Goal: Task Accomplishment & Management: Manage account settings

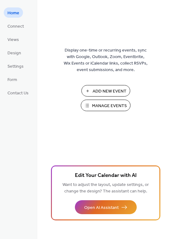
click at [93, 105] on span "Manage Events" at bounding box center [109, 106] width 35 height 7
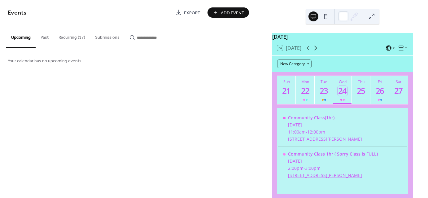
click at [316, 52] on icon at bounding box center [315, 47] width 7 height 7
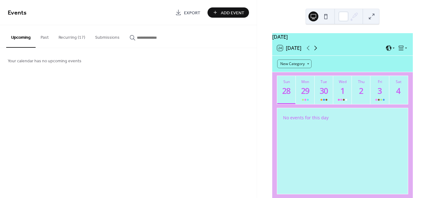
click at [316, 52] on icon at bounding box center [315, 47] width 7 height 7
click at [305, 101] on div at bounding box center [305, 99] width 7 height 5
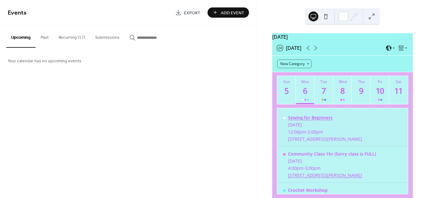
click at [308, 121] on div "Sewing for Beginners" at bounding box center [325, 118] width 74 height 6
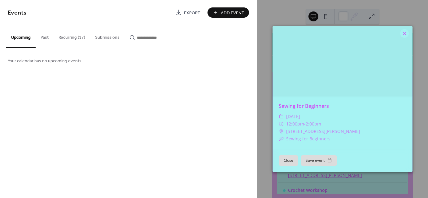
click at [405, 32] on icon at bounding box center [404, 33] width 7 height 7
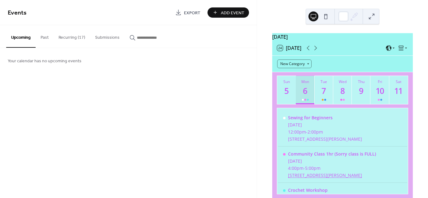
click at [303, 100] on div at bounding box center [305, 99] width 7 height 5
drag, startPoint x: 313, startPoint y: 120, endPoint x: 218, endPoint y: 93, distance: 99.0
click at [218, 93] on div "Events Export Add Event Upcoming Past Recurring (17) Submissions Your calendar …" at bounding box center [128, 99] width 257 height 198
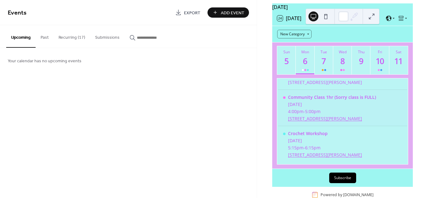
scroll to position [31, 0]
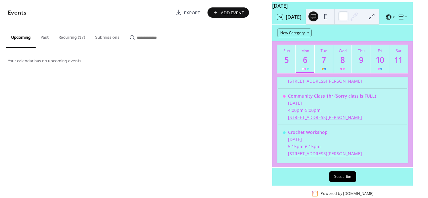
click at [73, 37] on button "Recurring (17)" at bounding box center [72, 36] width 37 height 22
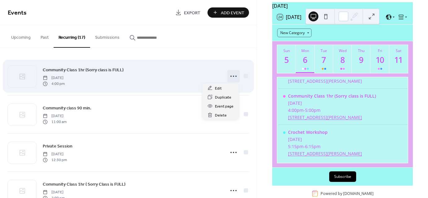
click at [232, 74] on icon at bounding box center [234, 76] width 10 height 10
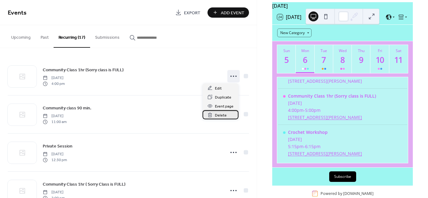
click at [224, 114] on span "Delete" at bounding box center [221, 115] width 12 height 7
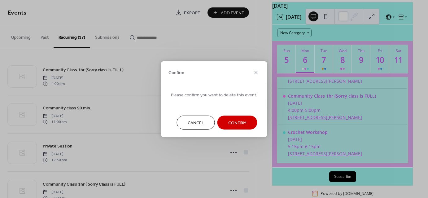
click at [228, 121] on span "Confirm" at bounding box center [237, 123] width 18 height 7
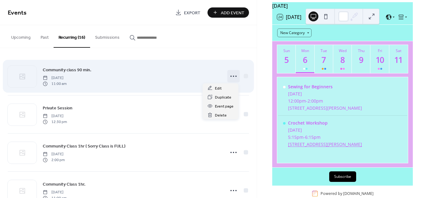
click at [233, 77] on icon at bounding box center [234, 76] width 10 height 10
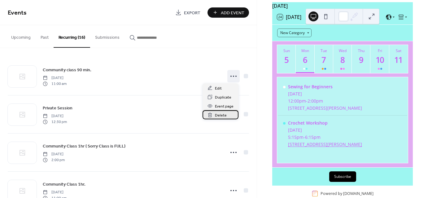
click at [226, 116] on span "Delete" at bounding box center [221, 115] width 12 height 7
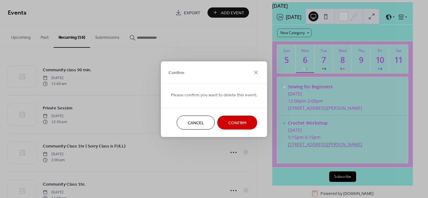
click at [229, 124] on span "Confirm" at bounding box center [237, 123] width 18 height 7
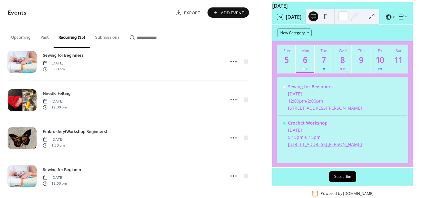
scroll to position [439, 0]
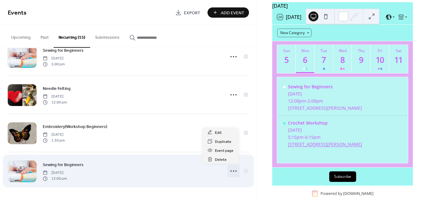
click at [233, 170] on circle at bounding box center [233, 170] width 1 height 1
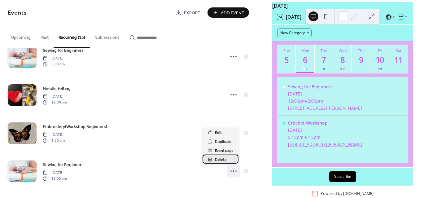
click at [223, 159] on span "Delete" at bounding box center [221, 160] width 12 height 7
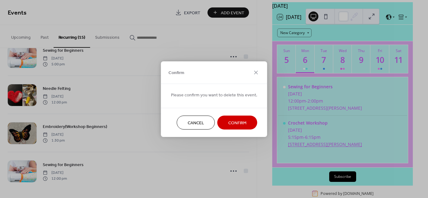
click at [236, 124] on span "Confirm" at bounding box center [237, 123] width 18 height 7
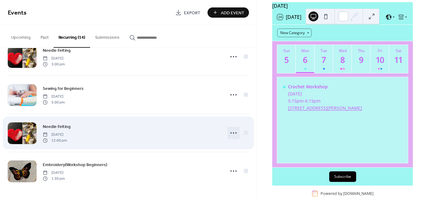
scroll to position [0, 0]
click at [233, 132] on circle at bounding box center [233, 132] width 1 height 1
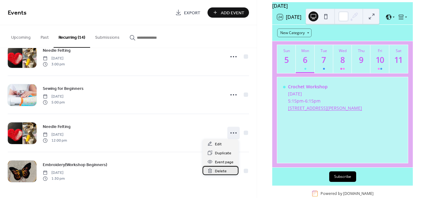
click at [221, 171] on span "Delete" at bounding box center [221, 171] width 12 height 7
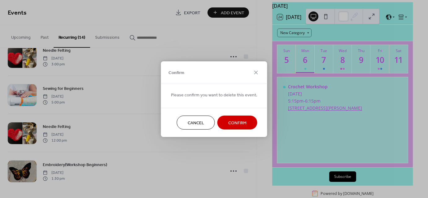
click at [230, 122] on span "Confirm" at bounding box center [237, 123] width 18 height 7
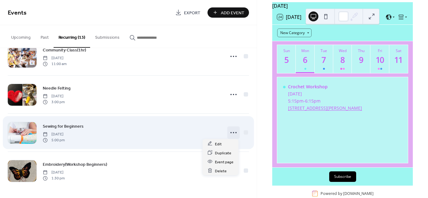
click at [232, 129] on icon at bounding box center [234, 133] width 10 height 10
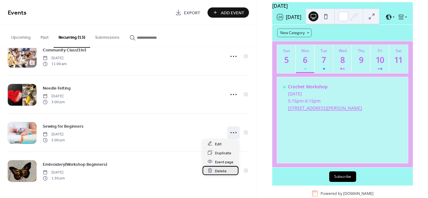
click at [220, 170] on span "Delete" at bounding box center [221, 171] width 12 height 7
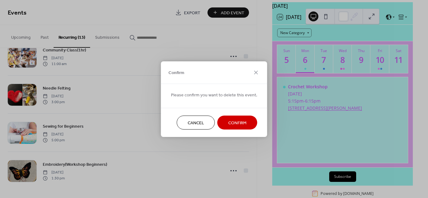
click at [229, 122] on span "Confirm" at bounding box center [237, 123] width 18 height 7
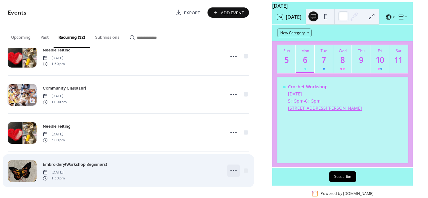
click at [235, 169] on icon at bounding box center [234, 171] width 10 height 10
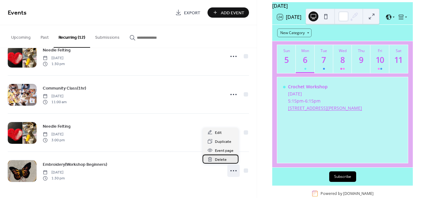
click at [226, 161] on span "Delete" at bounding box center [221, 160] width 12 height 7
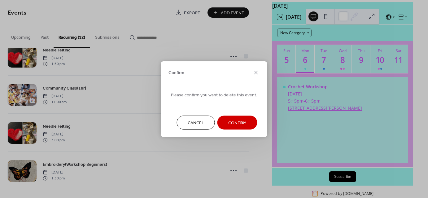
click at [232, 121] on span "Confirm" at bounding box center [237, 123] width 18 height 7
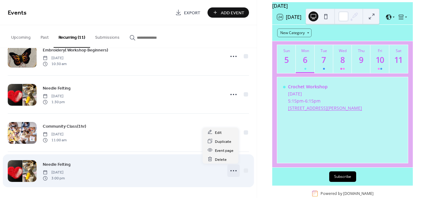
click at [236, 170] on circle at bounding box center [236, 170] width 1 height 1
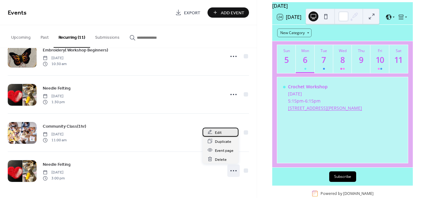
click at [219, 130] on span "Edit" at bounding box center [218, 132] width 7 height 7
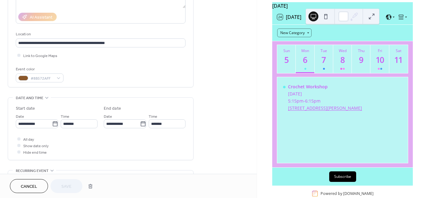
scroll to position [124, 0]
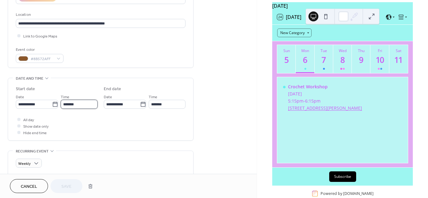
click at [65, 104] on input "*******" at bounding box center [79, 104] width 37 height 9
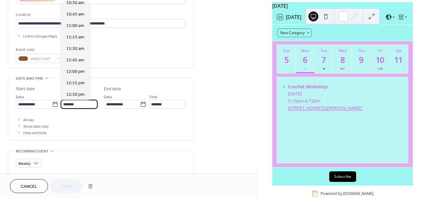
scroll to position [471, 0]
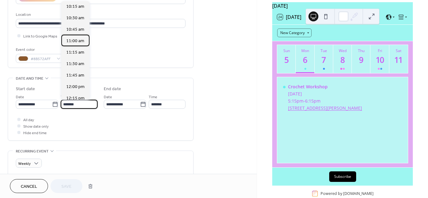
click at [78, 40] on span "11:00 am" at bounding box center [75, 41] width 18 height 7
type input "********"
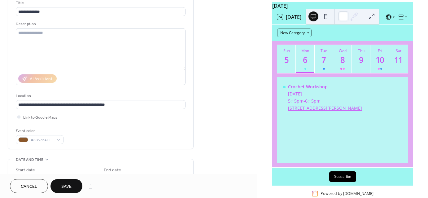
scroll to position [62, 0]
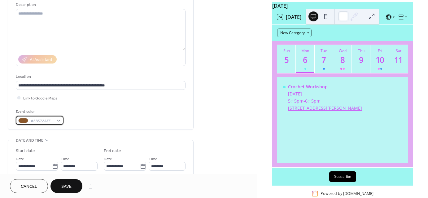
click at [21, 121] on div at bounding box center [23, 120] width 10 height 5
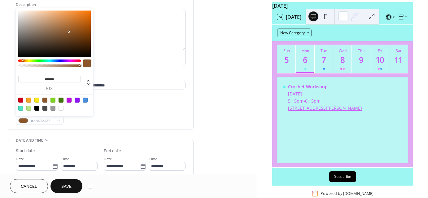
click at [52, 99] on div at bounding box center [53, 100] width 5 height 5
type input "*******"
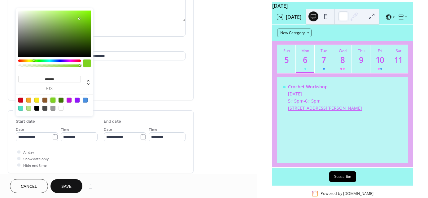
scroll to position [93, 0]
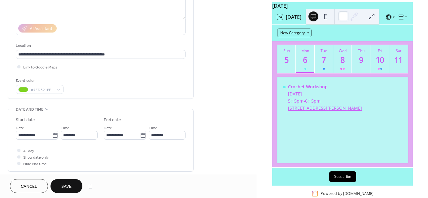
click at [149, 85] on div "Event color #7ED321FF" at bounding box center [101, 85] width 170 height 16
click at [69, 184] on span "Save" at bounding box center [66, 187] width 10 height 7
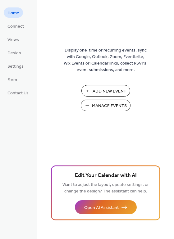
click at [102, 106] on span "Manage Events" at bounding box center [109, 106] width 35 height 7
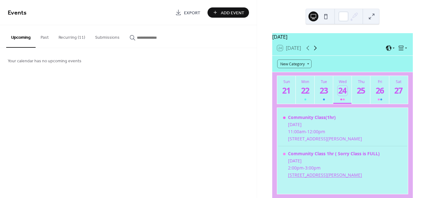
click at [317, 51] on icon at bounding box center [315, 48] width 3 height 5
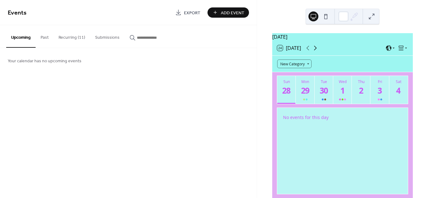
click at [316, 51] on icon at bounding box center [315, 48] width 3 height 5
click at [316, 51] on icon at bounding box center [316, 48] width 3 height 5
click at [308, 51] on icon at bounding box center [309, 48] width 3 height 5
click at [305, 96] on div "6" at bounding box center [305, 91] width 10 height 10
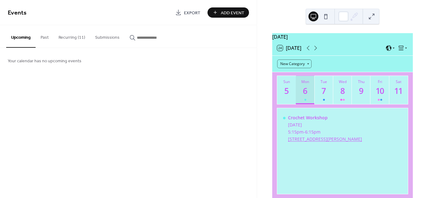
click at [305, 93] on div "6" at bounding box center [305, 91] width 10 height 10
click at [73, 38] on button "Recurring (11)" at bounding box center [72, 36] width 37 height 22
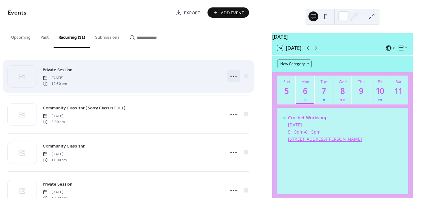
click at [231, 75] on icon at bounding box center [234, 76] width 10 height 10
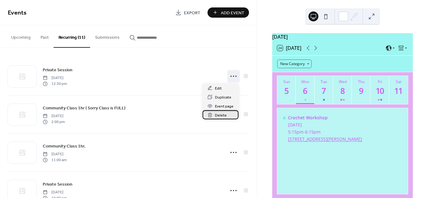
click at [221, 116] on span "Delete" at bounding box center [221, 115] width 12 height 7
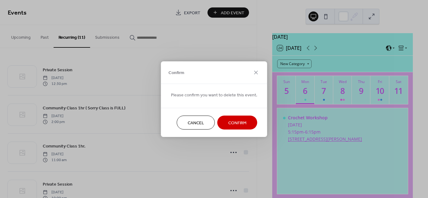
click at [225, 122] on button "Confirm" at bounding box center [238, 123] width 40 height 14
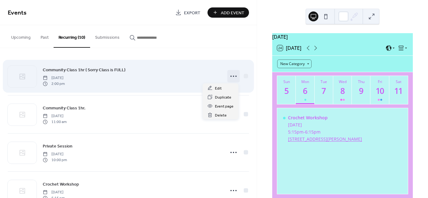
click at [229, 77] on icon at bounding box center [234, 76] width 10 height 10
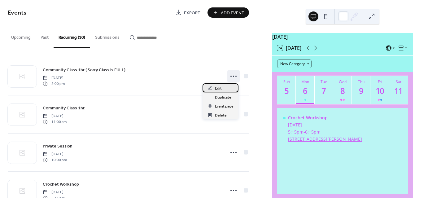
click at [214, 87] on div "Edit" at bounding box center [221, 87] width 36 height 9
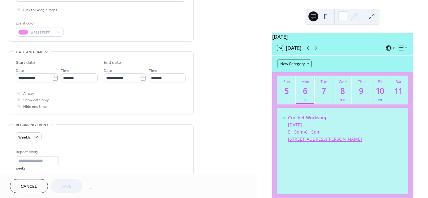
scroll to position [186, 0]
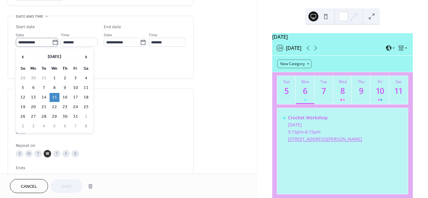
click at [55, 41] on icon at bounding box center [55, 42] width 6 height 6
click at [52, 41] on input "**********" at bounding box center [34, 42] width 36 height 9
click at [86, 57] on span "›" at bounding box center [86, 57] width 9 height 12
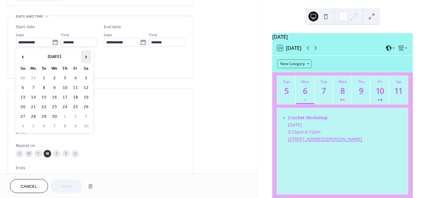
click at [86, 57] on span "›" at bounding box center [86, 57] width 9 height 12
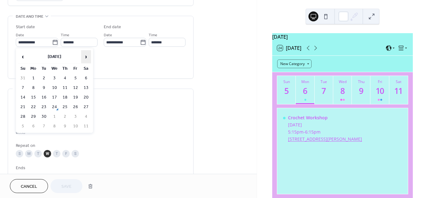
click at [86, 57] on span "›" at bounding box center [86, 57] width 9 height 12
click at [53, 87] on td "5" at bounding box center [55, 87] width 10 height 9
type input "**********"
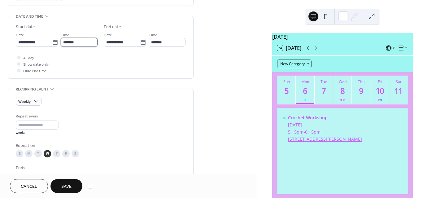
click at [65, 41] on input "*******" at bounding box center [79, 42] width 37 height 9
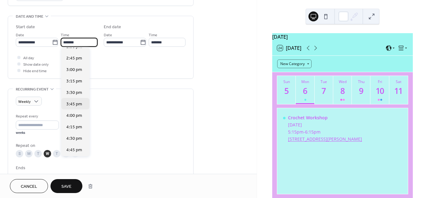
scroll to position [673, 0]
click at [74, 116] on span "4:00 pm" at bounding box center [74, 115] width 16 height 7
type input "*******"
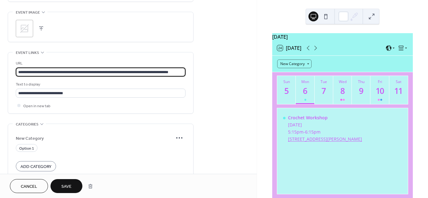
scroll to position [0, 2]
drag, startPoint x: 30, startPoint y: 72, endPoint x: 185, endPoint y: 74, distance: 155.3
click at [185, 74] on input "**********" at bounding box center [101, 72] width 170 height 9
paste input "********"
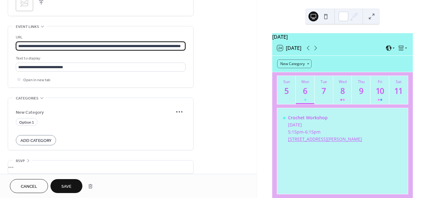
scroll to position [434, 0]
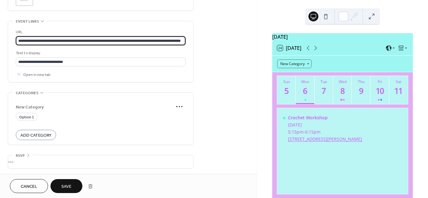
type input "**********"
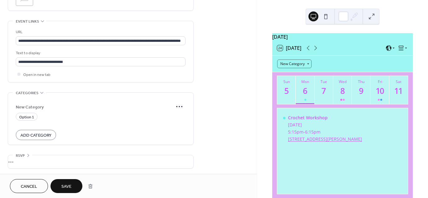
click at [73, 184] on button "Save" at bounding box center [67, 186] width 32 height 14
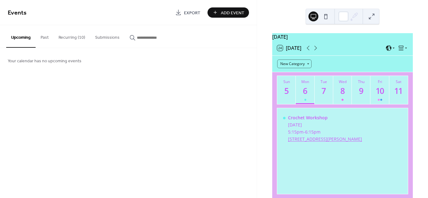
click at [78, 37] on button "Recurring (10)" at bounding box center [72, 36] width 37 height 22
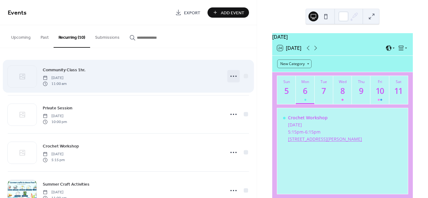
click at [234, 75] on icon at bounding box center [234, 76] width 10 height 10
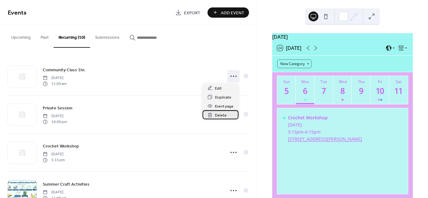
click at [222, 115] on span "Delete" at bounding box center [221, 115] width 12 height 7
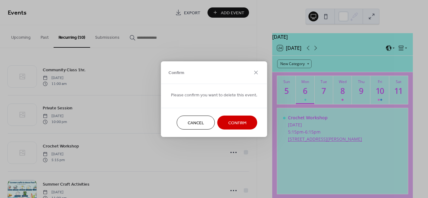
click at [225, 122] on button "Confirm" at bounding box center [238, 123] width 40 height 14
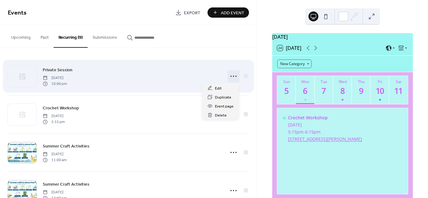
click at [234, 75] on icon at bounding box center [234, 76] width 10 height 10
click at [164, 71] on div "Private Session Friday, January 17, 2025 10:00 pm" at bounding box center [132, 76] width 179 height 20
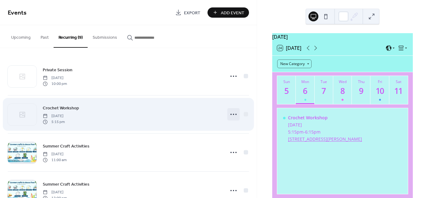
click at [233, 115] on icon at bounding box center [234, 114] width 10 height 10
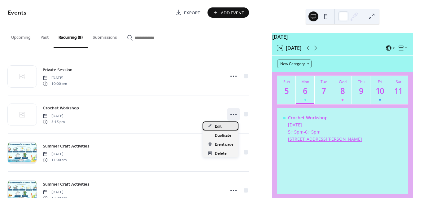
click at [221, 126] on span "Edit" at bounding box center [218, 126] width 7 height 7
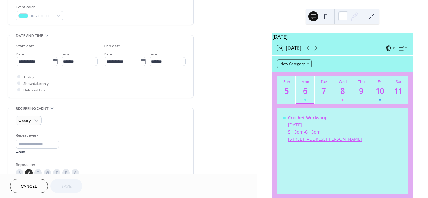
scroll to position [186, 0]
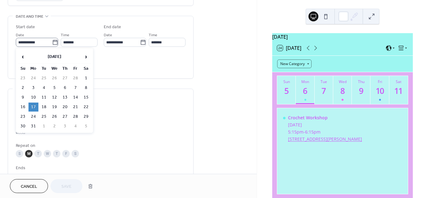
click at [52, 40] on icon at bounding box center [55, 42] width 6 height 6
click at [52, 40] on input "**********" at bounding box center [34, 42] width 36 height 9
click at [85, 57] on span "›" at bounding box center [86, 57] width 9 height 12
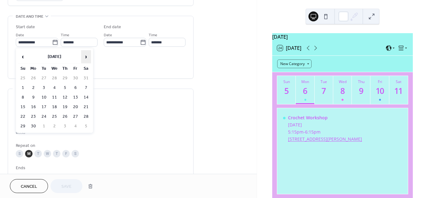
click at [85, 57] on span "›" at bounding box center [86, 57] width 9 height 12
click at [44, 85] on td "7" at bounding box center [44, 87] width 10 height 9
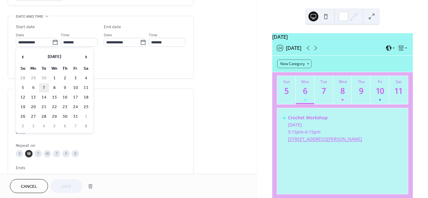
type input "**********"
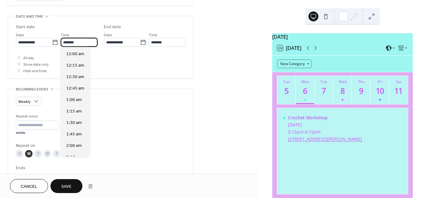
click at [66, 43] on input "*******" at bounding box center [79, 42] width 37 height 9
click at [75, 89] on span "6:00 pm" at bounding box center [74, 89] width 16 height 7
type input "*******"
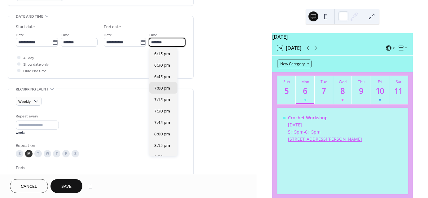
click at [154, 41] on input "*******" at bounding box center [167, 42] width 37 height 9
click at [159, 132] on span "8:00 pm" at bounding box center [162, 134] width 16 height 7
type input "*******"
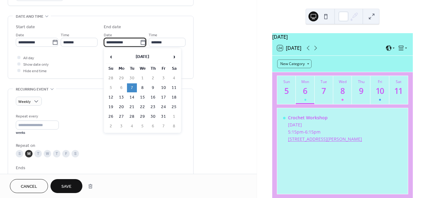
click at [109, 42] on input "**********" at bounding box center [122, 42] width 36 height 9
click at [132, 115] on td "28" at bounding box center [132, 116] width 10 height 9
type input "**********"
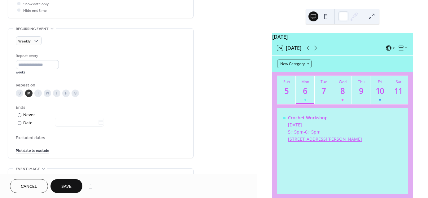
scroll to position [248, 0]
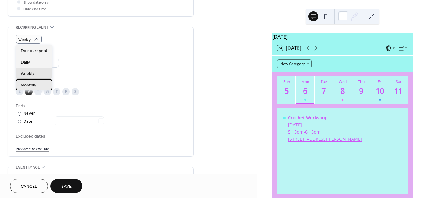
click at [34, 86] on span "Monthly" at bounding box center [28, 85] width 15 height 7
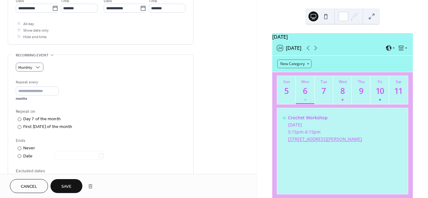
scroll to position [217, 0]
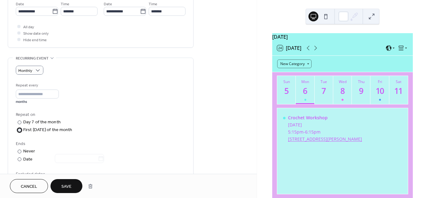
click at [20, 129] on div at bounding box center [20, 130] width 4 height 4
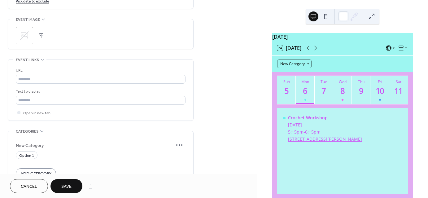
scroll to position [403, 0]
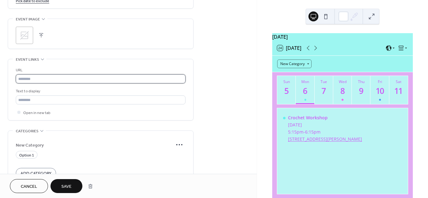
click at [118, 78] on input "text" at bounding box center [101, 78] width 170 height 9
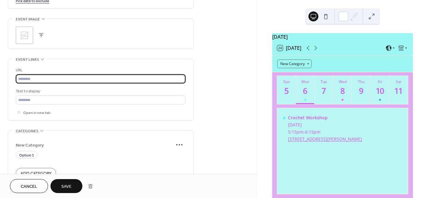
click at [35, 78] on input "text" at bounding box center [101, 78] width 170 height 9
type input "*"
paste input "**********"
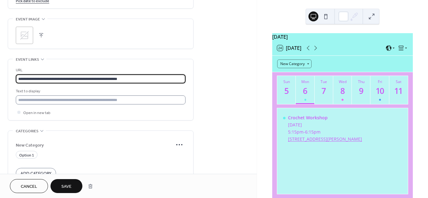
type input "**********"
click at [55, 100] on input "text" at bounding box center [101, 99] width 170 height 9
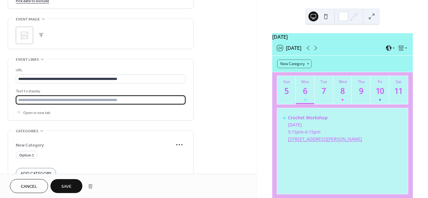
click at [46, 100] on input "text" at bounding box center [101, 99] width 170 height 9
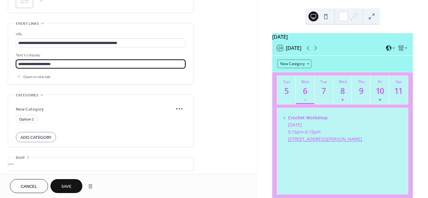
scroll to position [441, 0]
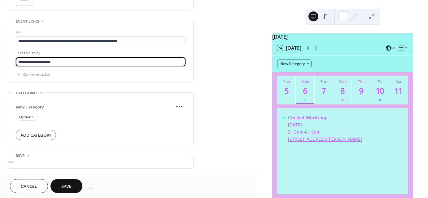
type input "**********"
click at [73, 183] on button "Save" at bounding box center [67, 186] width 32 height 14
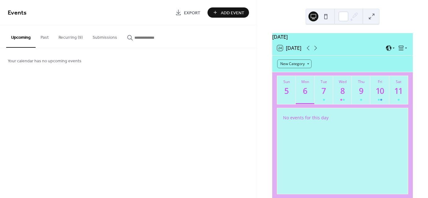
click at [77, 38] on button "Recurring (9)" at bounding box center [71, 36] width 34 height 22
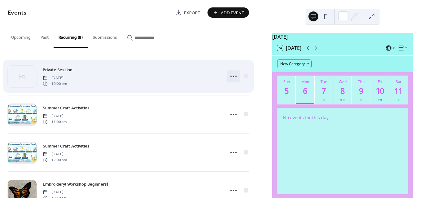
click at [234, 76] on icon at bounding box center [234, 76] width 10 height 10
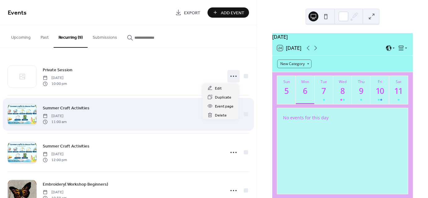
click at [180, 112] on div "Summer Craft Activities Monday, July 7, 2025 11:00 am" at bounding box center [132, 114] width 179 height 20
click at [232, 112] on icon at bounding box center [234, 114] width 10 height 10
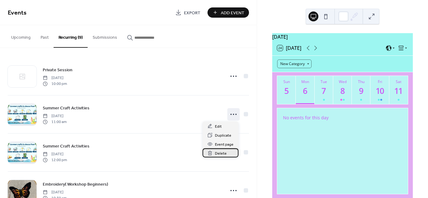
click at [218, 152] on span "Delete" at bounding box center [221, 153] width 12 height 7
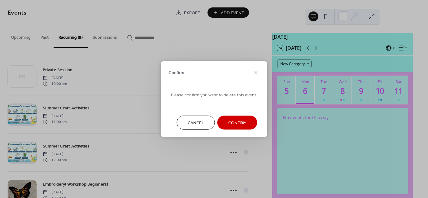
click at [234, 122] on span "Confirm" at bounding box center [237, 123] width 18 height 7
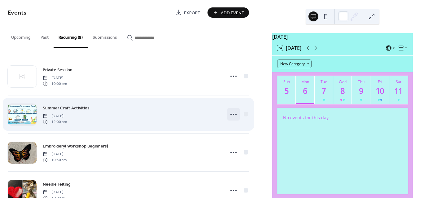
click at [232, 113] on icon at bounding box center [234, 114] width 10 height 10
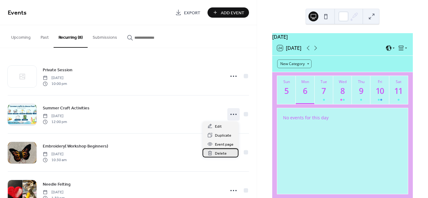
click at [215, 153] on div "Delete" at bounding box center [221, 152] width 36 height 9
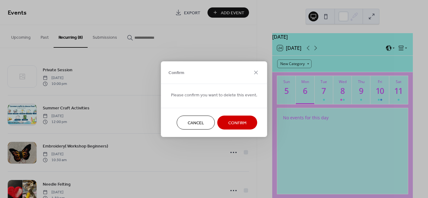
click at [234, 121] on span "Confirm" at bounding box center [237, 123] width 18 height 7
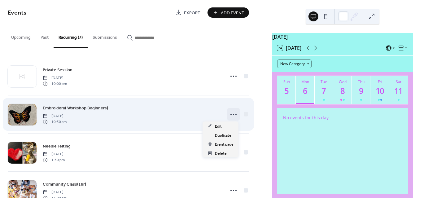
click at [231, 113] on icon at bounding box center [234, 114] width 10 height 10
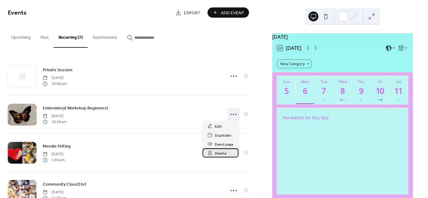
click at [219, 153] on span "Delete" at bounding box center [221, 153] width 12 height 7
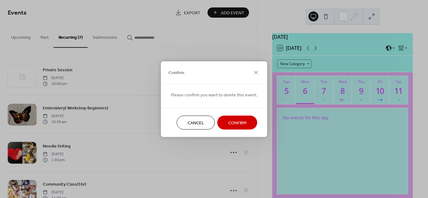
click at [236, 122] on span "Confirm" at bounding box center [237, 123] width 18 height 7
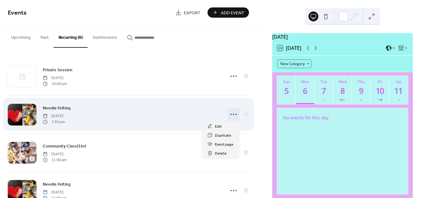
click at [234, 112] on icon at bounding box center [234, 114] width 10 height 10
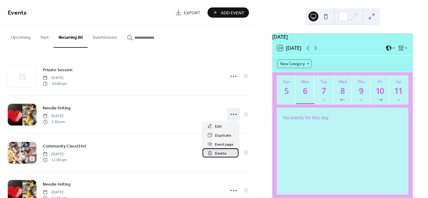
click at [221, 153] on span "Delete" at bounding box center [221, 153] width 12 height 7
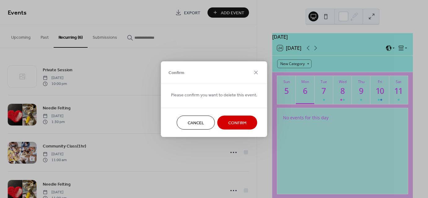
click at [229, 126] on span "Confirm" at bounding box center [237, 123] width 18 height 7
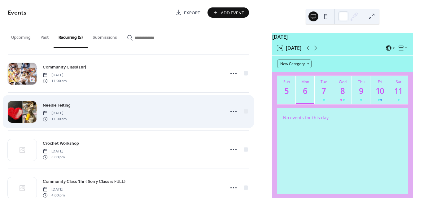
scroll to position [58, 0]
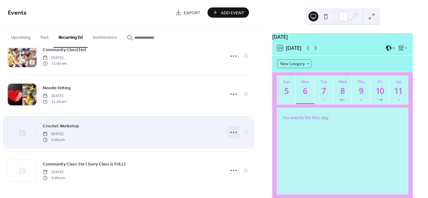
click at [233, 131] on icon at bounding box center [234, 132] width 10 height 10
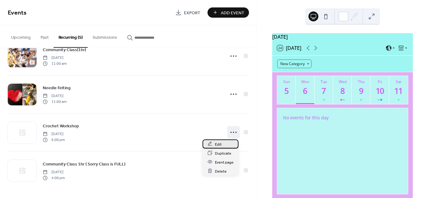
click at [218, 144] on span "Edit" at bounding box center [218, 144] width 7 height 7
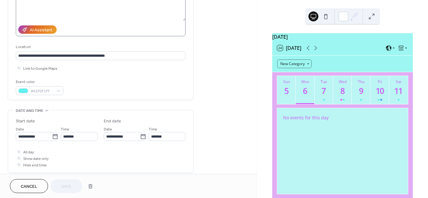
scroll to position [93, 0]
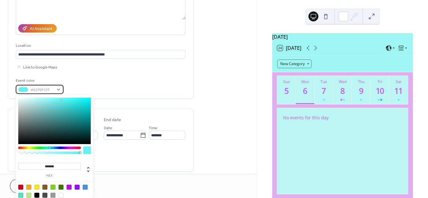
click at [56, 89] on div "#62F0F1FF" at bounding box center [40, 89] width 48 height 9
click at [68, 187] on div at bounding box center [69, 187] width 5 height 5
type input "*******"
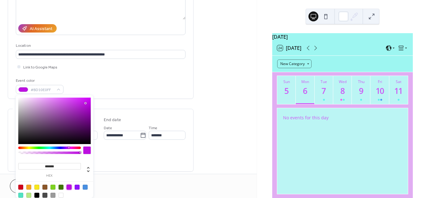
click at [163, 159] on div "All day Show date only Hide end time" at bounding box center [101, 157] width 170 height 20
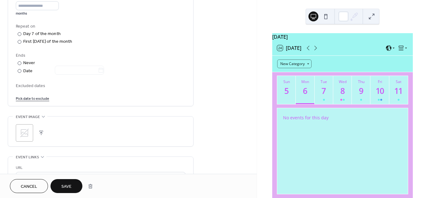
scroll to position [286, 0]
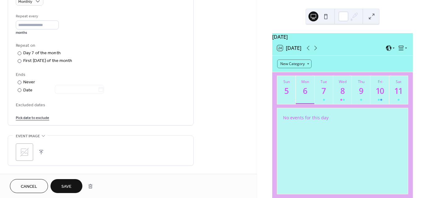
click at [41, 150] on button "button" at bounding box center [41, 152] width 9 height 9
click at [27, 153] on icon at bounding box center [24, 152] width 9 height 9
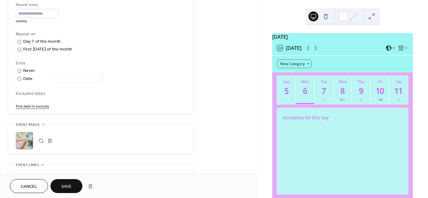
scroll to position [317, 0]
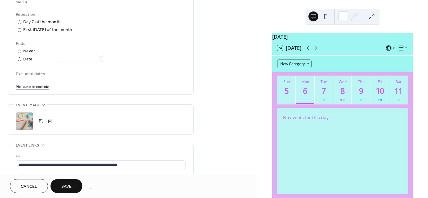
click at [66, 188] on span "Save" at bounding box center [66, 187] width 10 height 7
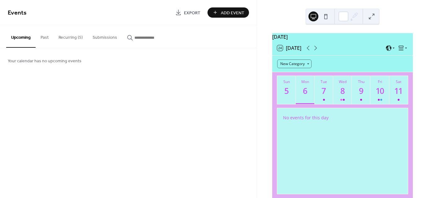
click at [71, 38] on button "Recurring (5)" at bounding box center [71, 36] width 34 height 22
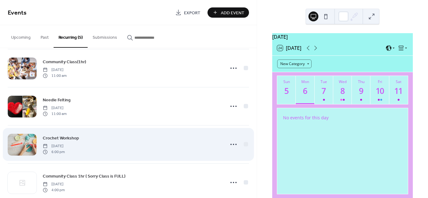
scroll to position [58, 0]
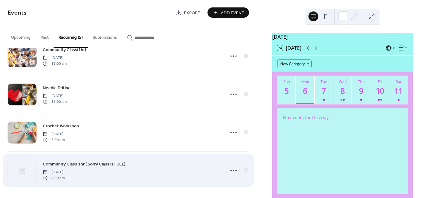
click at [176, 171] on div "Community Class 1hr ( Sorry Class is FULL) Wednesday, November 5, 2025 4:00 pm" at bounding box center [132, 171] width 179 height 20
click at [233, 172] on icon at bounding box center [234, 171] width 10 height 10
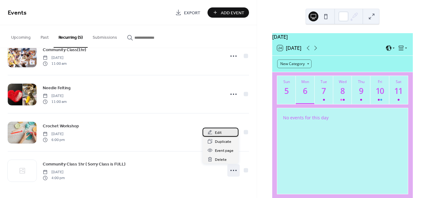
click at [222, 133] on div "Edit" at bounding box center [221, 132] width 36 height 9
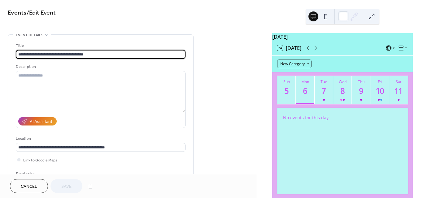
drag, startPoint x: 54, startPoint y: 54, endPoint x: 90, endPoint y: 50, distance: 36.1
click at [90, 50] on input "**********" at bounding box center [101, 54] width 170 height 9
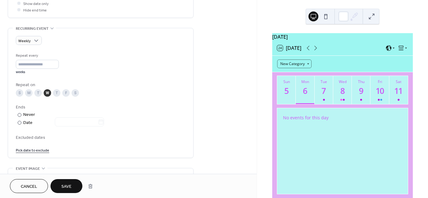
scroll to position [248, 0]
type input "**********"
click at [63, 184] on span "Save" at bounding box center [66, 187] width 10 height 7
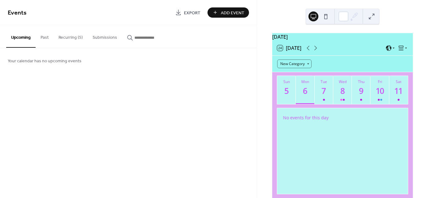
click at [73, 37] on button "Recurring (5)" at bounding box center [71, 36] width 34 height 22
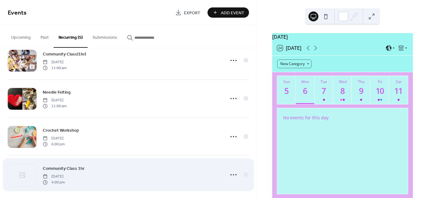
scroll to position [58, 0]
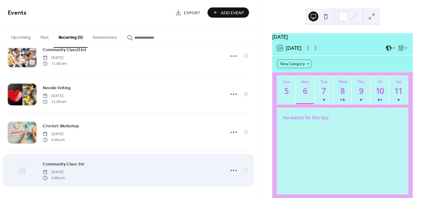
click at [25, 171] on icon at bounding box center [22, 170] width 7 height 7
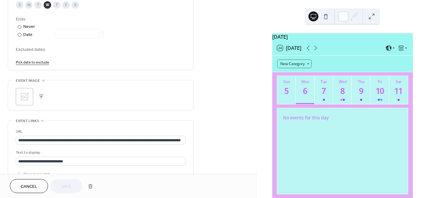
scroll to position [341, 0]
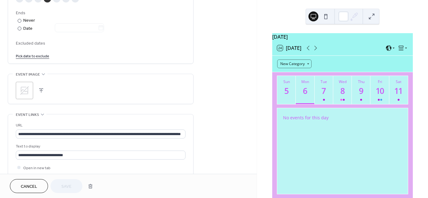
click at [24, 90] on icon at bounding box center [25, 91] width 10 height 10
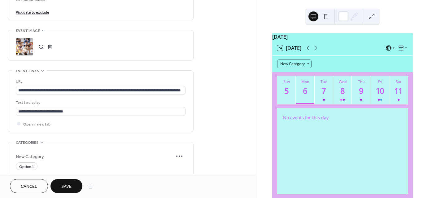
scroll to position [403, 0]
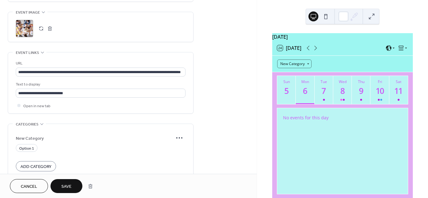
click at [64, 186] on span "Save" at bounding box center [66, 187] width 10 height 7
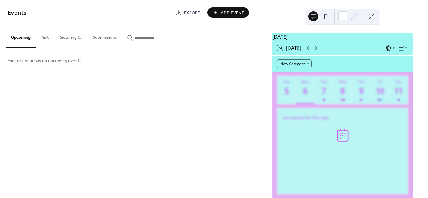
click at [72, 36] on button "Recurring (5)" at bounding box center [71, 36] width 34 height 22
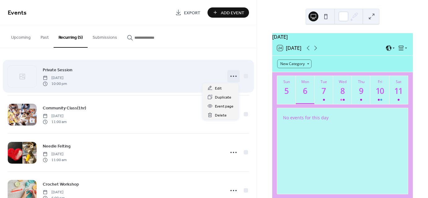
click at [235, 77] on icon at bounding box center [234, 76] width 10 height 10
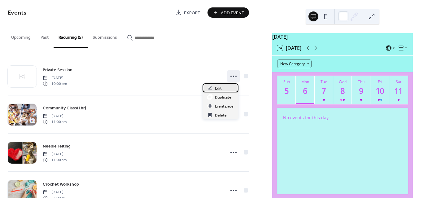
click at [218, 88] on span "Edit" at bounding box center [218, 88] width 7 height 7
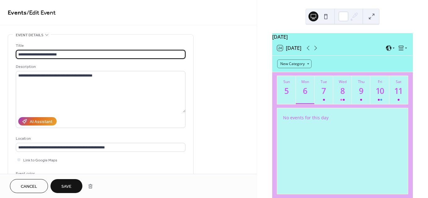
type input "**********"
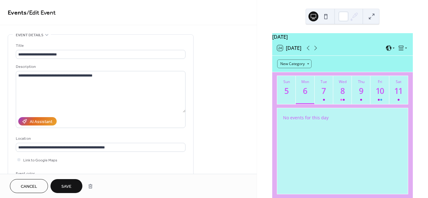
click at [64, 187] on span "Save" at bounding box center [66, 187] width 10 height 7
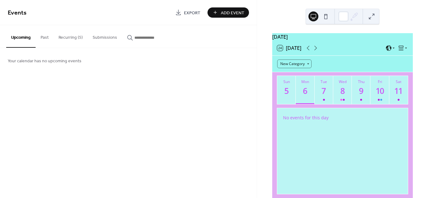
click at [241, 12] on span "Add Event" at bounding box center [233, 13] width 24 height 7
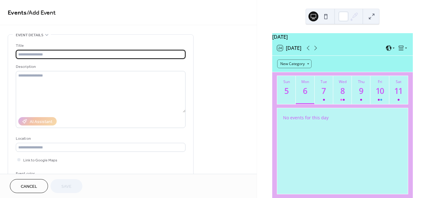
click at [102, 54] on input "text" at bounding box center [101, 54] width 170 height 9
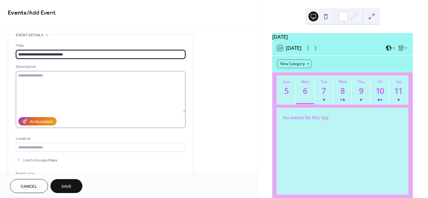
scroll to position [0, 0]
type input "**********"
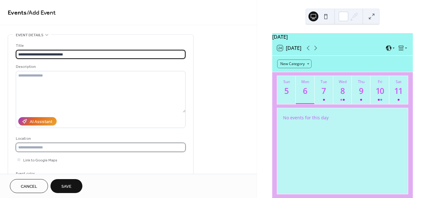
scroll to position [0, 0]
click at [62, 147] on input "text" at bounding box center [101, 147] width 170 height 9
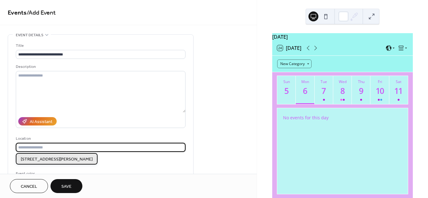
click at [67, 158] on span "[STREET_ADDRESS][PERSON_NAME]" at bounding box center [57, 159] width 72 height 7
type input "**********"
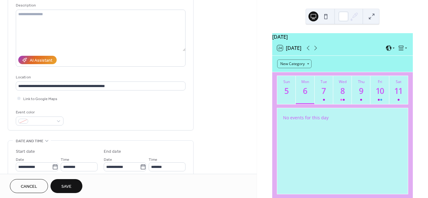
scroll to position [62, 0]
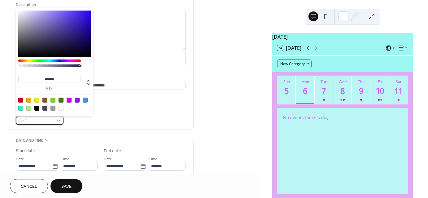
click at [59, 120] on div at bounding box center [40, 120] width 48 height 9
click at [28, 99] on div at bounding box center [28, 100] width 5 height 5
type input "*******"
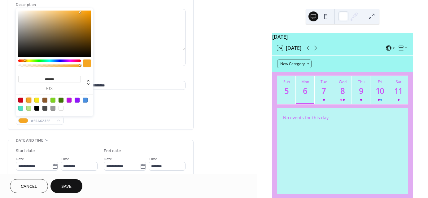
click at [130, 101] on div "**********" at bounding box center [101, 52] width 170 height 144
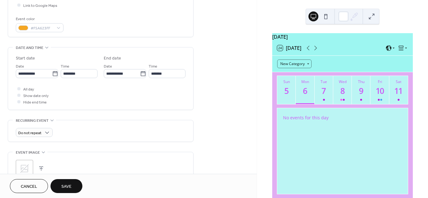
scroll to position [155, 0]
click at [54, 73] on icon at bounding box center [55, 73] width 6 height 6
click at [52, 73] on input "**********" at bounding box center [34, 73] width 36 height 9
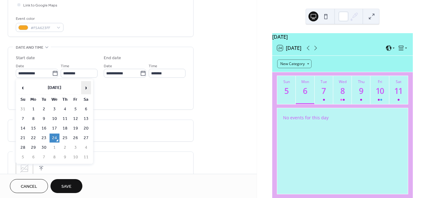
click at [85, 88] on span "›" at bounding box center [86, 88] width 9 height 12
click at [55, 107] on td "1" at bounding box center [55, 109] width 10 height 9
type input "**********"
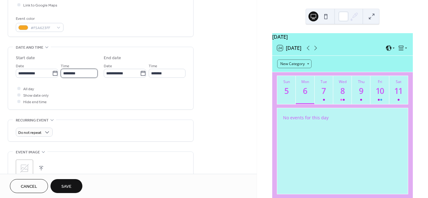
click at [66, 74] on input "********" at bounding box center [79, 73] width 37 height 9
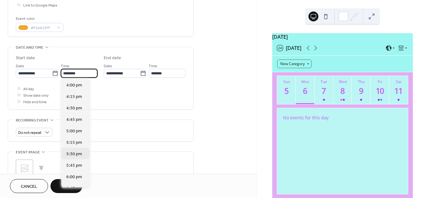
scroll to position [737, 0]
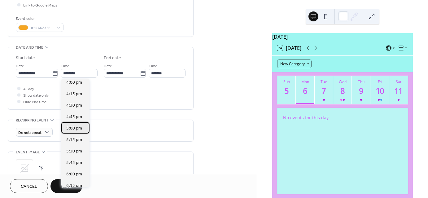
click at [74, 127] on span "5:00 pm" at bounding box center [74, 128] width 16 height 7
type input "*******"
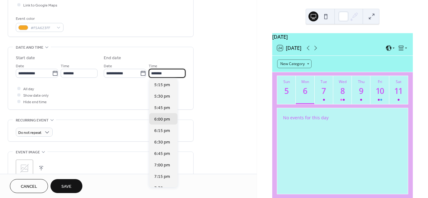
click at [154, 73] on input "*******" at bounding box center [167, 73] width 37 height 9
click at [168, 164] on span "7:00 pm" at bounding box center [162, 165] width 16 height 7
type input "*******"
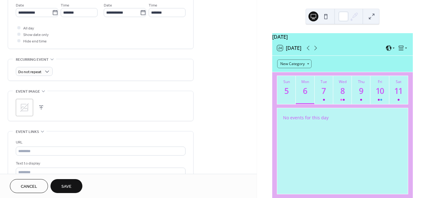
scroll to position [217, 0]
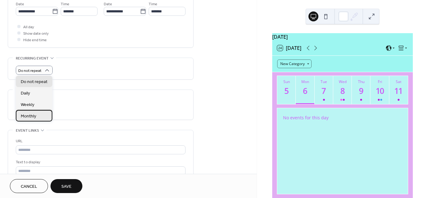
click at [33, 115] on span "Monthly" at bounding box center [28, 116] width 15 height 7
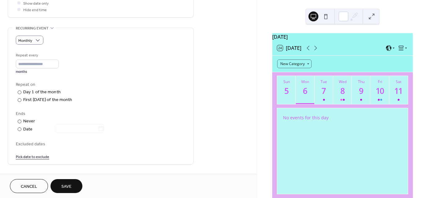
scroll to position [248, 0]
click at [17, 98] on div "​" at bounding box center [19, 99] width 6 height 7
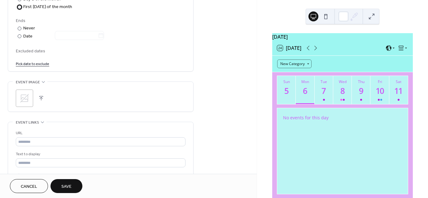
scroll to position [341, 0]
click at [23, 95] on icon at bounding box center [25, 97] width 10 height 10
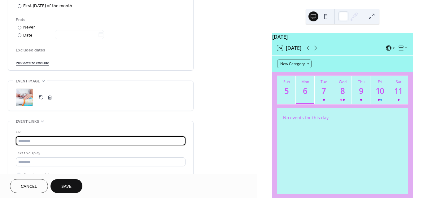
click at [86, 139] on input "text" at bounding box center [101, 140] width 170 height 9
paste input "**********"
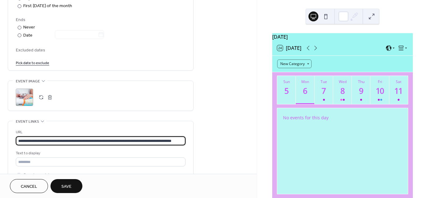
scroll to position [0, 6]
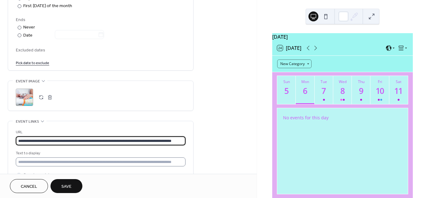
type input "**********"
click at [107, 159] on input "text" at bounding box center [101, 161] width 170 height 9
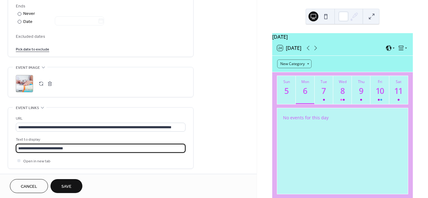
scroll to position [441, 0]
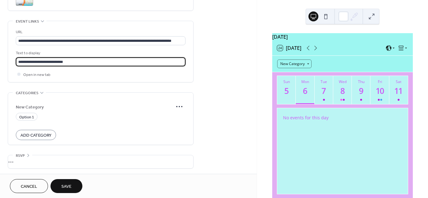
type input "**********"
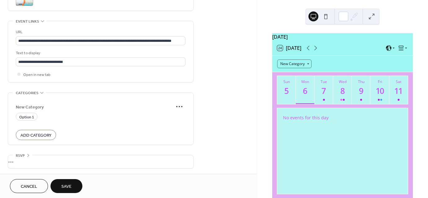
click at [68, 184] on span "Save" at bounding box center [66, 187] width 10 height 7
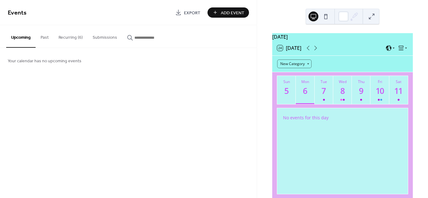
click at [71, 39] on button "Recurring (6)" at bounding box center [71, 36] width 34 height 22
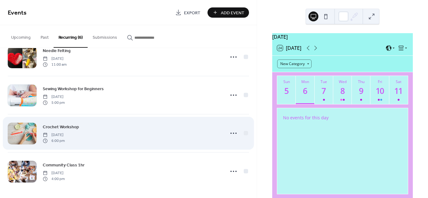
scroll to position [96, 0]
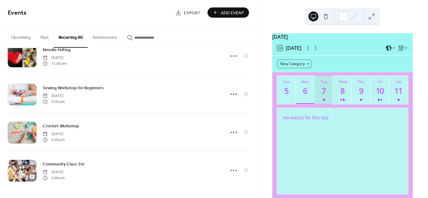
click at [324, 96] on div "7" at bounding box center [324, 91] width 10 height 10
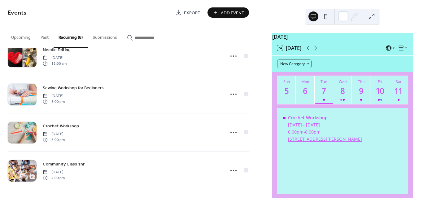
click at [229, 12] on span "Add Event" at bounding box center [233, 13] width 24 height 7
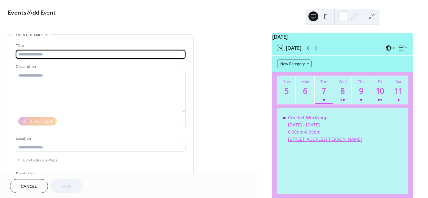
click at [115, 54] on input "text" at bounding box center [101, 54] width 170 height 9
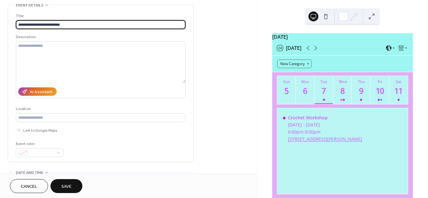
scroll to position [31, 0]
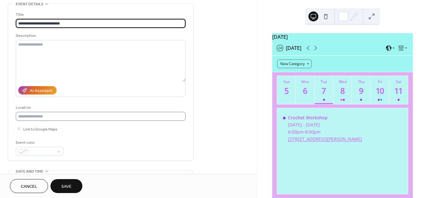
type input "**********"
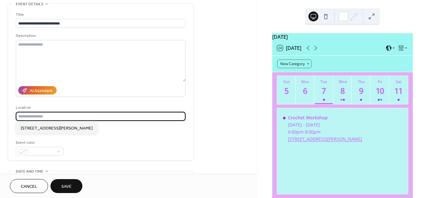
scroll to position [0, 0]
click at [105, 117] on input "text" at bounding box center [101, 116] width 170 height 9
click at [93, 128] on span "[STREET_ADDRESS][PERSON_NAME]" at bounding box center [57, 128] width 72 height 7
type input "**********"
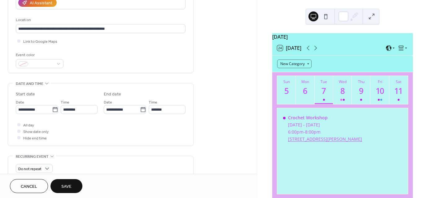
scroll to position [124, 0]
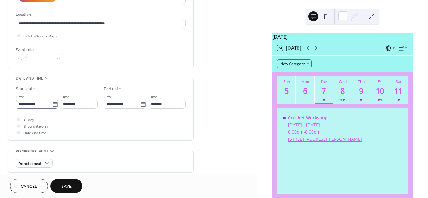
click at [53, 103] on icon at bounding box center [55, 104] width 5 height 5
click at [52, 103] on input "**********" at bounding box center [34, 104] width 36 height 9
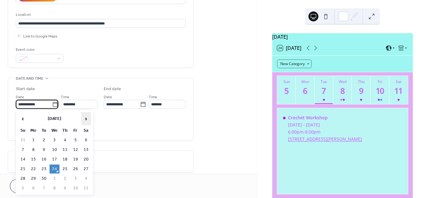
click at [86, 119] on span "›" at bounding box center [86, 119] width 9 height 12
click at [43, 149] on td "7" at bounding box center [44, 149] width 10 height 9
type input "**********"
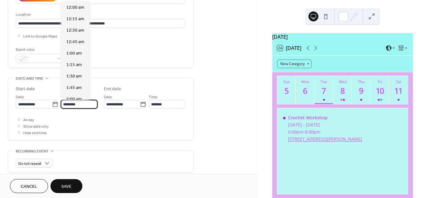
click at [67, 104] on input "********" at bounding box center [79, 104] width 37 height 9
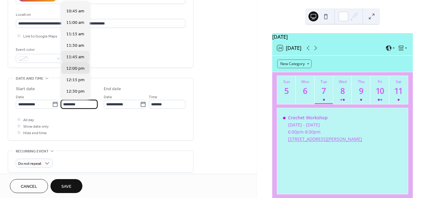
scroll to position [489, 0]
click at [78, 23] on span "11:00 am" at bounding box center [75, 23] width 18 height 7
type input "********"
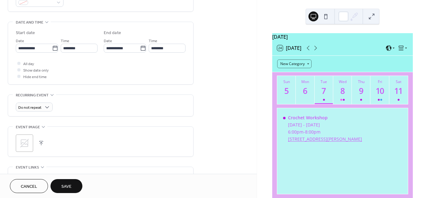
scroll to position [186, 0]
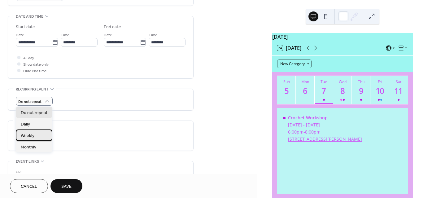
click at [33, 136] on span "Weekly" at bounding box center [28, 135] width 14 height 7
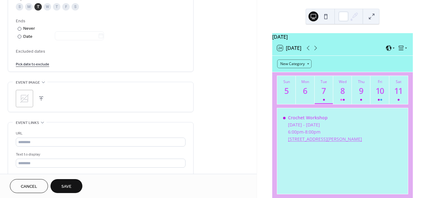
scroll to position [341, 0]
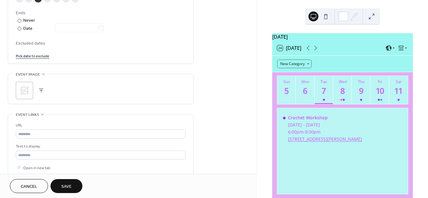
click at [26, 90] on icon at bounding box center [25, 91] width 10 height 10
click at [70, 187] on span "Save" at bounding box center [66, 187] width 10 height 7
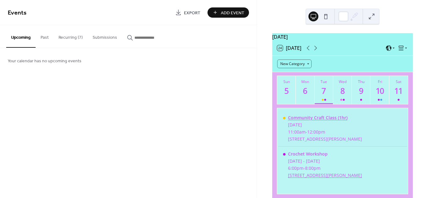
click at [308, 121] on div "Community Craft Class (1hr)" at bounding box center [325, 118] width 74 height 6
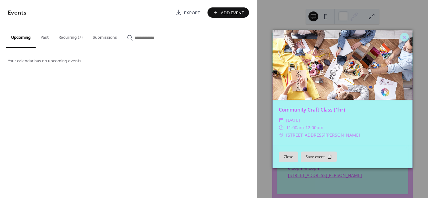
click at [189, 136] on div "Events Export Add Event Upcoming Past Recurring (7) Submissions Your calendar h…" at bounding box center [128, 99] width 257 height 198
click at [67, 38] on button "Recurring (7)" at bounding box center [71, 36] width 34 height 22
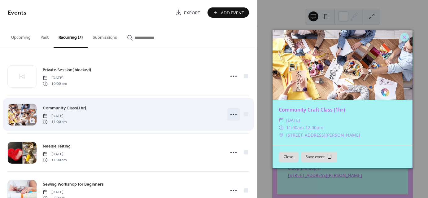
click at [236, 113] on icon at bounding box center [234, 114] width 10 height 10
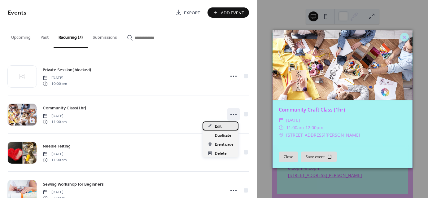
click at [219, 125] on span "Edit" at bounding box center [218, 126] width 7 height 7
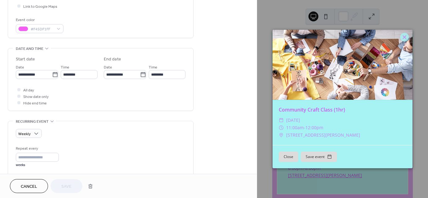
scroll to position [155, 0]
click at [54, 72] on icon at bounding box center [55, 73] width 5 height 5
click at [52, 72] on input "**********" at bounding box center [34, 73] width 36 height 9
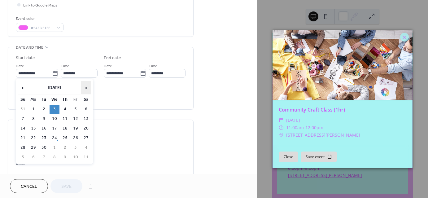
click at [84, 89] on span "›" at bounding box center [86, 88] width 9 height 12
click at [44, 116] on td "7" at bounding box center [44, 118] width 10 height 9
type input "**********"
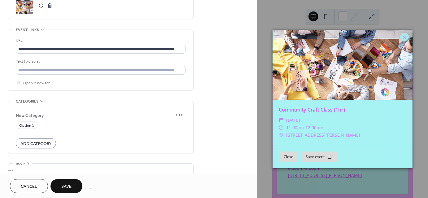
scroll to position [434, 0]
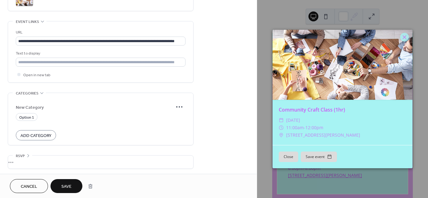
click at [66, 186] on span "Save" at bounding box center [66, 187] width 10 height 7
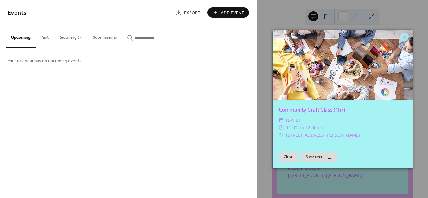
click at [72, 34] on button "Recurring (7)" at bounding box center [71, 36] width 34 height 22
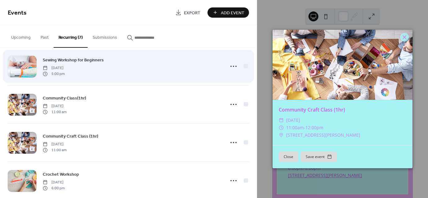
scroll to position [93, 0]
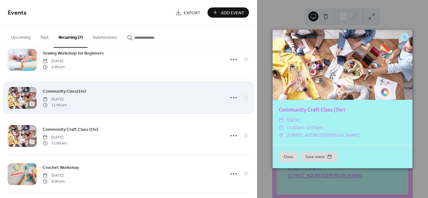
click at [67, 105] on span "11:00 am" at bounding box center [55, 105] width 24 height 6
click at [229, 95] on icon at bounding box center [234, 98] width 10 height 10
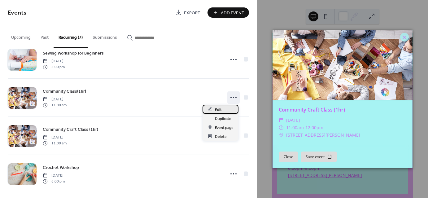
click at [217, 108] on span "Edit" at bounding box center [218, 109] width 7 height 7
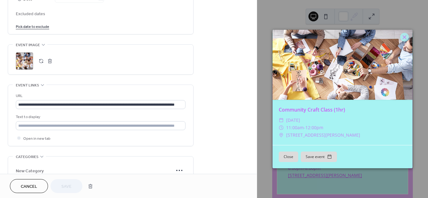
scroll to position [372, 0]
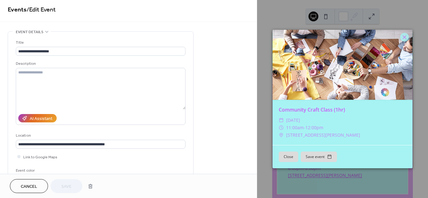
scroll to position [0, 0]
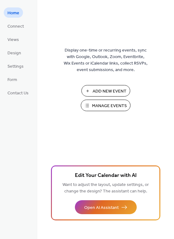
click at [109, 105] on span "Manage Events" at bounding box center [109, 106] width 35 height 7
click at [108, 89] on span "Add New Event" at bounding box center [109, 91] width 34 height 7
click at [104, 108] on span "Manage Events" at bounding box center [109, 106] width 35 height 7
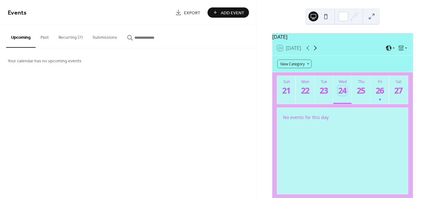
click at [316, 52] on icon at bounding box center [315, 47] width 7 height 7
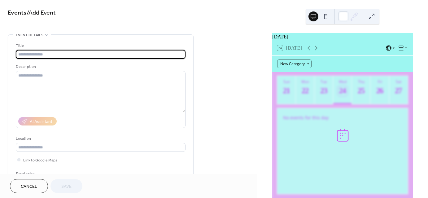
click at [114, 53] on input "text" at bounding box center [101, 54] width 170 height 9
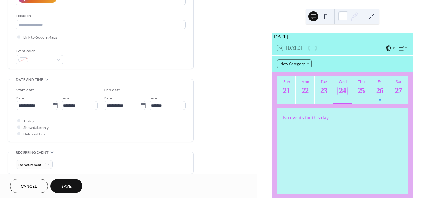
scroll to position [124, 0]
type input "**********"
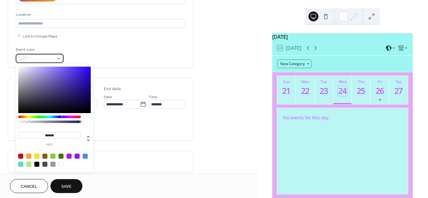
click at [58, 58] on div at bounding box center [40, 58] width 48 height 9
click at [61, 165] on div at bounding box center [61, 164] width 5 height 5
type input "*******"
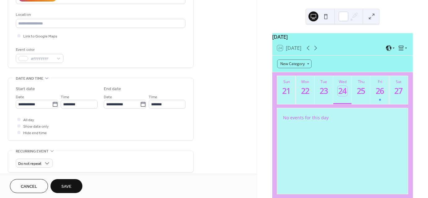
click at [122, 54] on div "Event color #FFFFFFFF" at bounding box center [101, 54] width 170 height 16
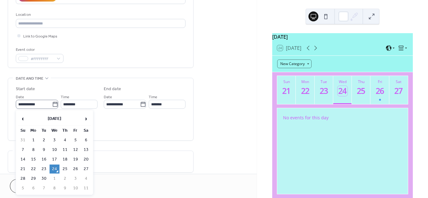
click at [55, 103] on icon at bounding box center [55, 104] width 5 height 5
click at [52, 103] on input "**********" at bounding box center [34, 104] width 36 height 9
click at [86, 118] on span "›" at bounding box center [86, 119] width 9 height 12
click at [33, 147] on td "6" at bounding box center [34, 149] width 10 height 9
type input "**********"
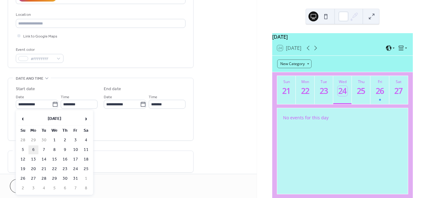
type input "**********"
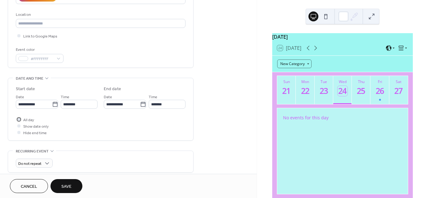
click at [18, 119] on div at bounding box center [18, 119] width 3 height 3
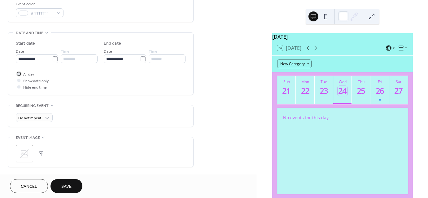
scroll to position [186, 0]
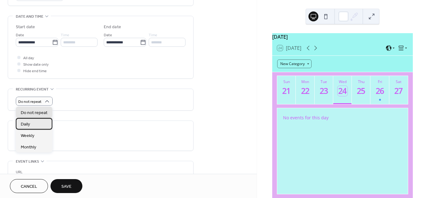
click at [40, 124] on div "Daily" at bounding box center [34, 123] width 37 height 11
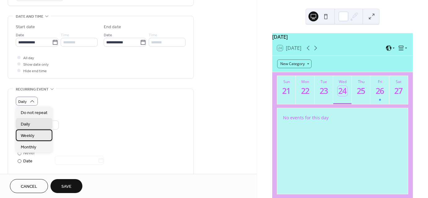
click at [35, 134] on div "Weekly" at bounding box center [34, 135] width 37 height 11
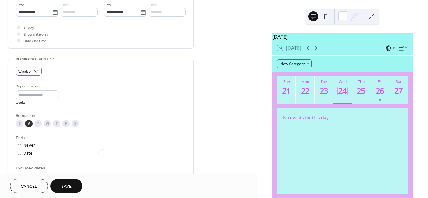
scroll to position [217, 0]
click at [71, 187] on span "Save" at bounding box center [66, 187] width 10 height 7
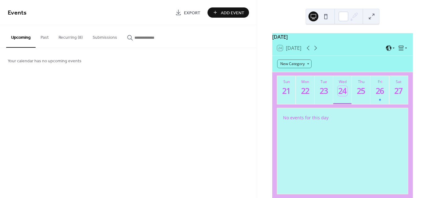
click at [67, 37] on button "Recurring (8)" at bounding box center [71, 36] width 34 height 22
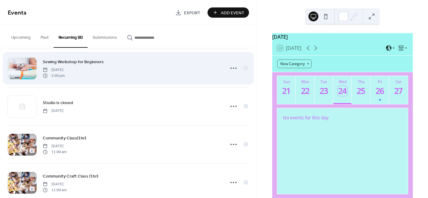
scroll to position [93, 0]
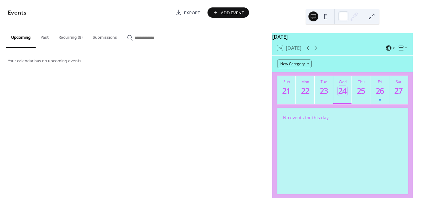
click at [72, 34] on button "Recurring (8)" at bounding box center [71, 36] width 34 height 22
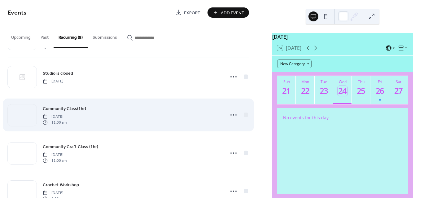
scroll to position [124, 0]
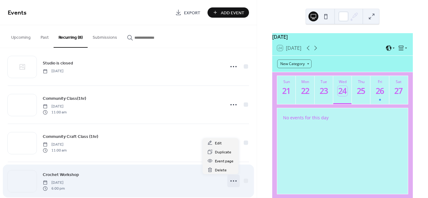
click at [231, 179] on icon at bounding box center [234, 181] width 10 height 10
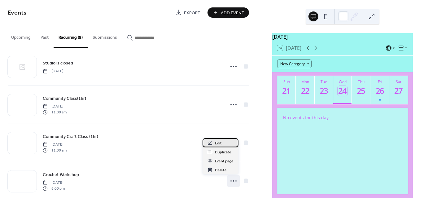
click at [222, 144] on div "Edit" at bounding box center [221, 142] width 36 height 9
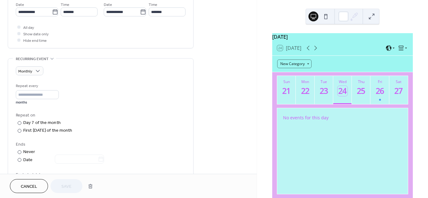
scroll to position [186, 0]
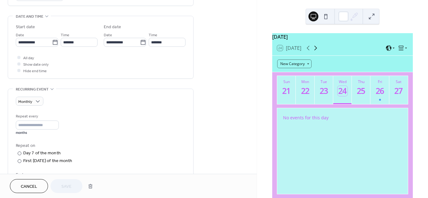
click at [317, 49] on icon at bounding box center [315, 47] width 7 height 7
click at [318, 51] on icon at bounding box center [315, 47] width 7 height 7
click at [363, 94] on div "9" at bounding box center [361, 91] width 10 height 10
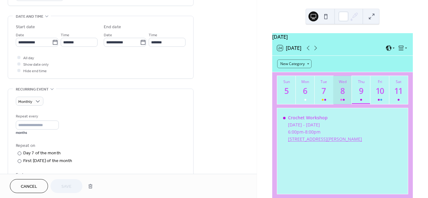
click at [339, 92] on div "8" at bounding box center [343, 91] width 10 height 10
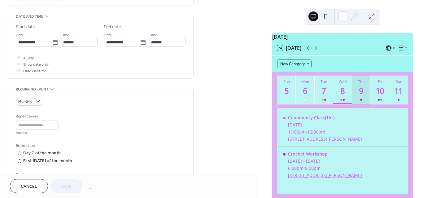
click at [359, 96] on div "9" at bounding box center [361, 91] width 10 height 10
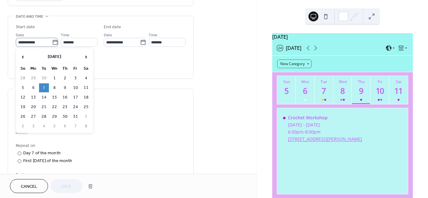
click at [53, 41] on icon at bounding box center [55, 42] width 6 height 6
click at [52, 41] on input "**********" at bounding box center [34, 42] width 36 height 9
click at [53, 41] on icon at bounding box center [55, 42] width 6 height 6
click at [52, 41] on input "**********" at bounding box center [34, 42] width 36 height 9
click at [165, 145] on div "Repeat on" at bounding box center [100, 146] width 169 height 7
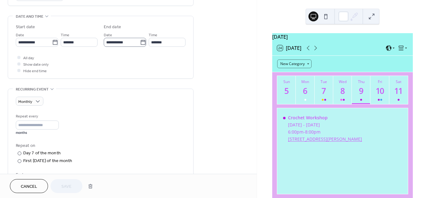
click at [140, 42] on icon at bounding box center [143, 42] width 6 height 6
click at [140, 42] on input "**********" at bounding box center [122, 42] width 36 height 9
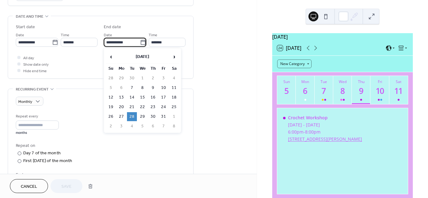
click at [178, 146] on div "Repeat on" at bounding box center [100, 146] width 169 height 7
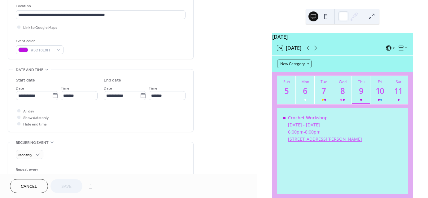
scroll to position [131, 0]
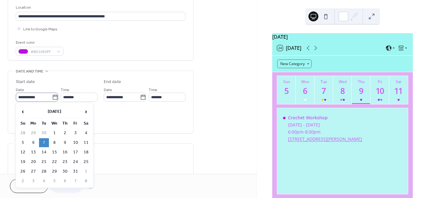
click at [54, 98] on icon at bounding box center [55, 97] width 6 height 6
click at [52, 98] on input "**********" at bounding box center [34, 97] width 36 height 9
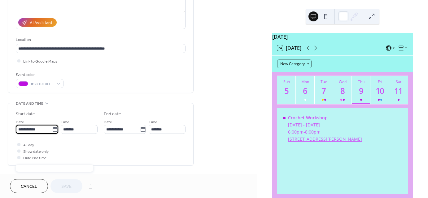
scroll to position [100, 0]
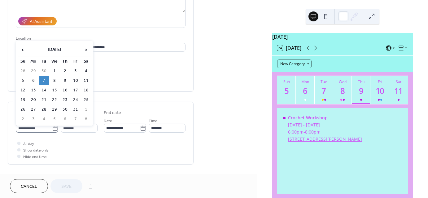
click at [54, 128] on icon at bounding box center [55, 128] width 6 height 6
click at [52, 128] on input "**********" at bounding box center [34, 128] width 36 height 9
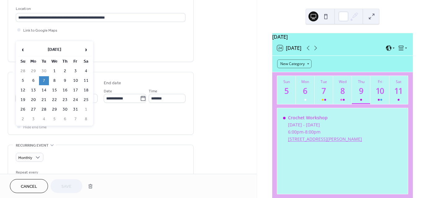
scroll to position [131, 0]
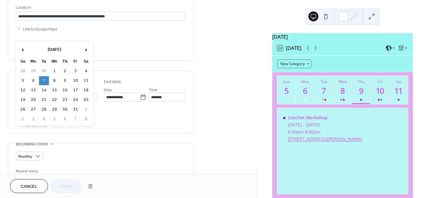
click at [42, 78] on td "7" at bounding box center [44, 80] width 10 height 9
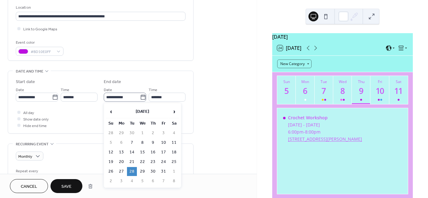
click at [141, 99] on icon at bounding box center [143, 97] width 5 height 5
click at [140, 99] on input "**********" at bounding box center [122, 97] width 36 height 9
click at [77, 152] on div "Monthly" at bounding box center [101, 156] width 170 height 9
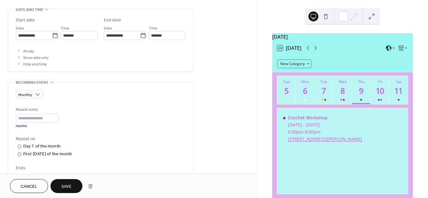
scroll to position [193, 0]
click at [66, 186] on span "Save" at bounding box center [66, 187] width 10 height 7
